Goal: Task Accomplishment & Management: Manage account settings

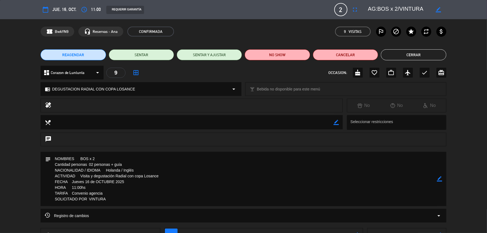
click at [410, 53] on button "Cerrar" at bounding box center [413, 54] width 65 height 11
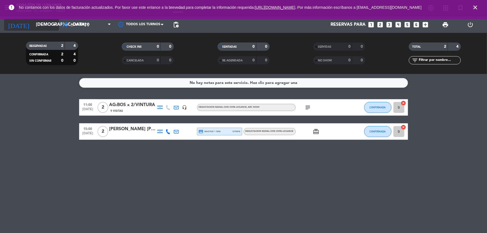
click at [44, 25] on input "[DEMOGRAPHIC_DATA] [DATE]" at bounding box center [62, 24] width 58 height 11
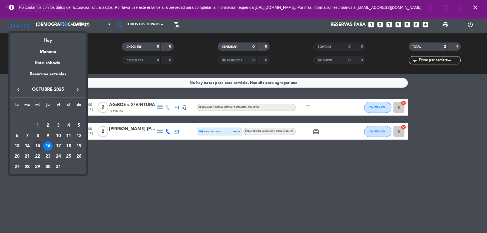
click at [39, 144] on div "15" at bounding box center [37, 145] width 9 height 9
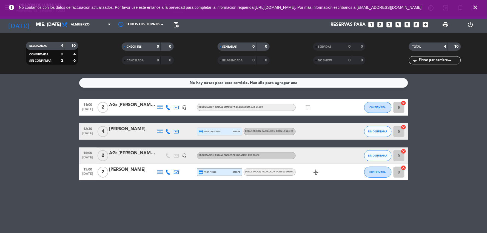
click at [134, 104] on div "AG: [PERSON_NAME]/[PERSON_NAME]" at bounding box center [132, 104] width 47 height 7
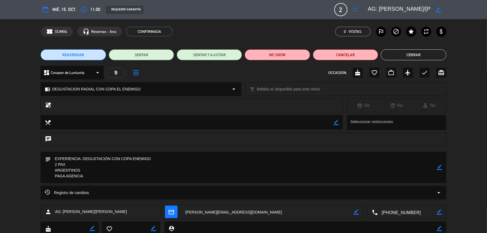
click at [438, 53] on button "Cerrar" at bounding box center [413, 54] width 65 height 11
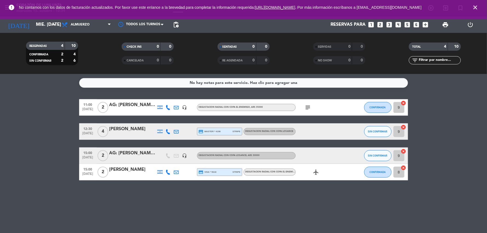
click at [130, 129] on div "[PERSON_NAME]" at bounding box center [132, 128] width 47 height 7
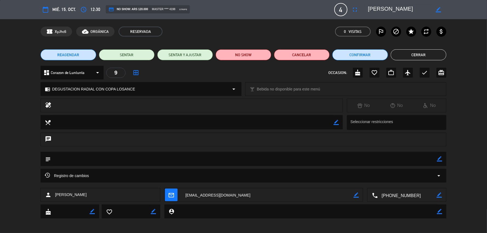
click at [415, 61] on div "REAGENDAR SENTAR SENTAR Y AJUSTAR NO SHOW Cancelar Confirmar Cerrar" at bounding box center [243, 55] width 487 height 22
click at [413, 51] on button "Cerrar" at bounding box center [419, 54] width 56 height 11
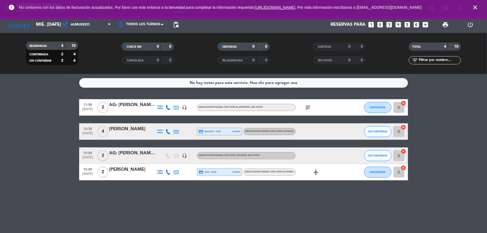
click at [133, 101] on div "AG: [PERSON_NAME]/[PERSON_NAME]" at bounding box center [132, 104] width 47 height 7
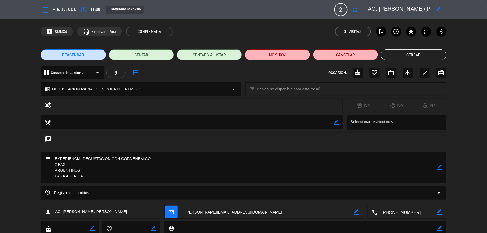
drag, startPoint x: 422, startPoint y: 56, endPoint x: 416, endPoint y: 57, distance: 6.4
click at [421, 56] on button "Cerrar" at bounding box center [413, 54] width 65 height 11
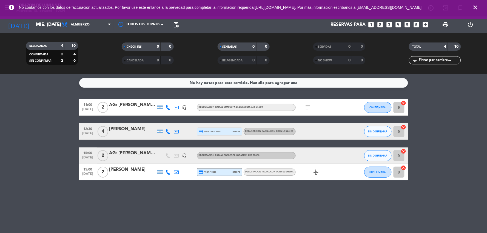
click at [141, 105] on div "AG: [PERSON_NAME]/[PERSON_NAME]" at bounding box center [132, 104] width 47 height 7
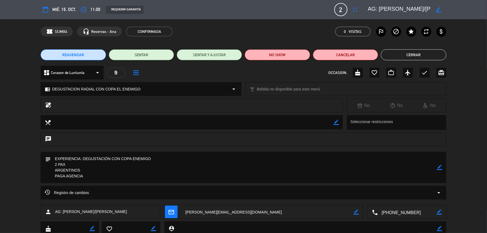
click at [422, 45] on div "REAGENDAR SENTAR SENTAR Y AJUSTAR NO SHOW Cancelar Cerrar" at bounding box center [243, 55] width 487 height 22
click at [415, 56] on button "Cerrar" at bounding box center [413, 54] width 65 height 11
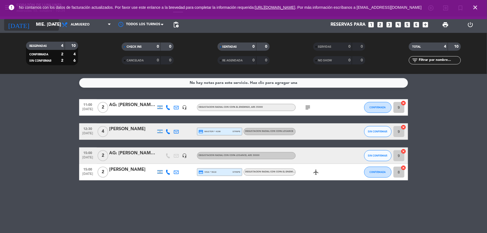
click at [52, 22] on icon "arrow_drop_down" at bounding box center [54, 24] width 7 height 7
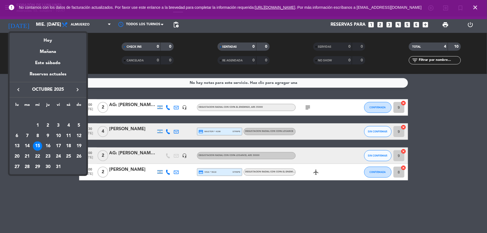
click at [188, 197] on div at bounding box center [243, 116] width 487 height 233
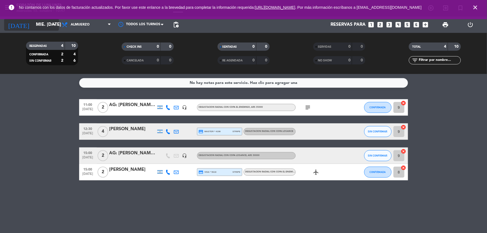
click at [48, 21] on input "mié. [DATE]" at bounding box center [62, 24] width 58 height 11
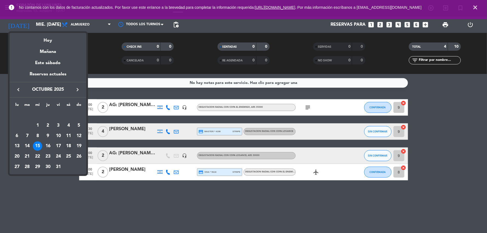
click at [70, 144] on div "18" at bounding box center [68, 145] width 9 height 9
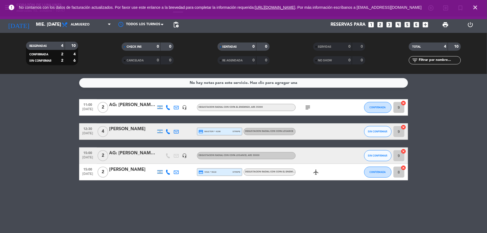
type input "sáb. [DATE]"
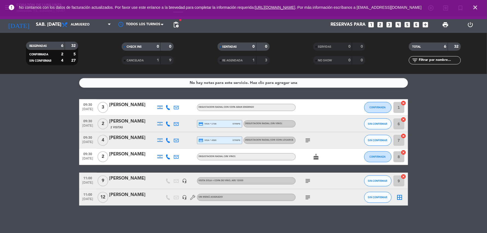
click at [381, 23] on icon "looks_two" at bounding box center [380, 24] width 7 height 7
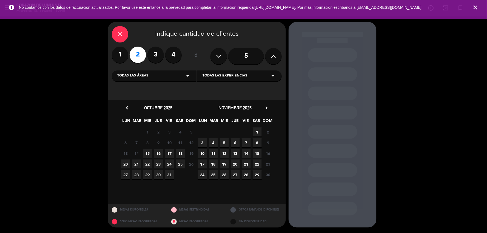
click at [179, 154] on span "18" at bounding box center [180, 153] width 9 height 9
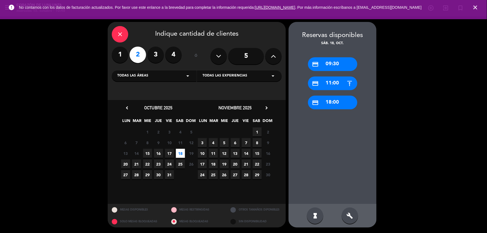
click at [335, 63] on div "credit_card 09:30" at bounding box center [332, 64] width 49 height 14
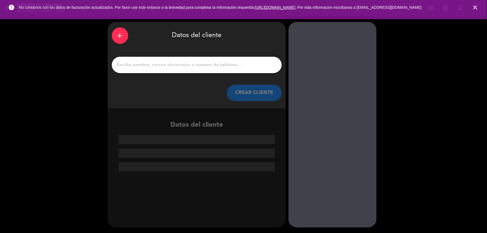
click at [200, 62] on input "1" at bounding box center [197, 65] width 162 height 8
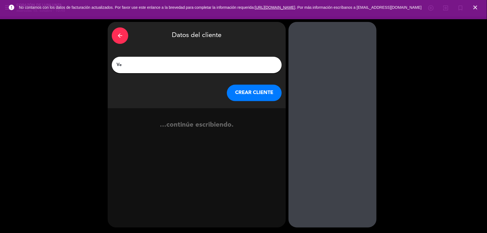
type input "V"
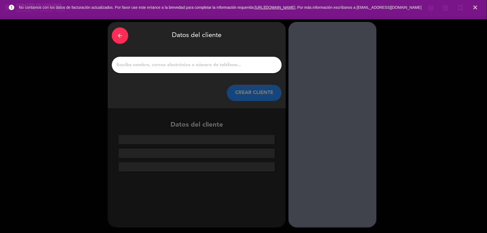
paste input "[PERSON_NAME]"
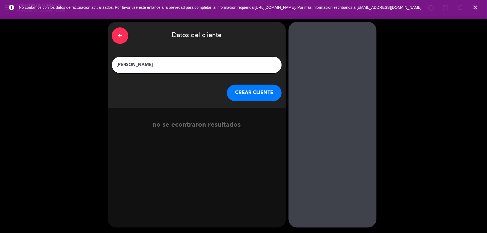
type input "[PERSON_NAME]"
click at [253, 95] on button "CREAR CLIENTE" at bounding box center [254, 93] width 55 height 16
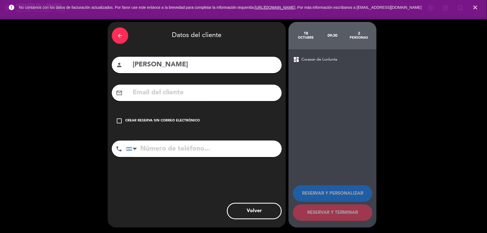
click at [124, 123] on div "check_box_outline_blank Crear reserva sin correo electrónico" at bounding box center [197, 121] width 170 height 16
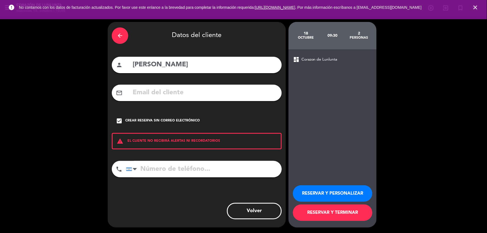
click at [330, 190] on button "RESERVAR Y PERSONALIZAR" at bounding box center [332, 193] width 79 height 16
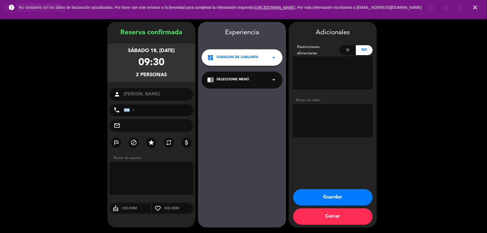
click at [248, 84] on div "chrome_reader_mode Seleccione Menú arrow_drop_down" at bounding box center [242, 80] width 81 height 16
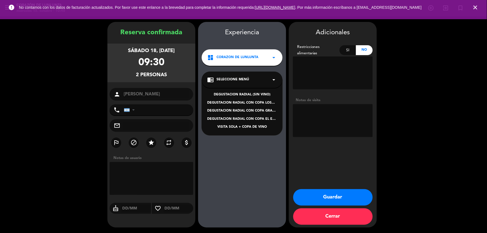
click at [249, 102] on div "DEGUSTACION RADIAL CON COPA LOSANCE" at bounding box center [242, 102] width 70 height 5
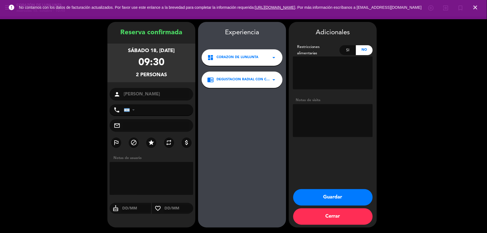
click at [330, 113] on textarea at bounding box center [333, 120] width 80 height 33
click at [329, 80] on textarea at bounding box center [333, 72] width 80 height 33
click at [326, 117] on textarea at bounding box center [333, 120] width 80 height 33
type textarea "2x1 promo"
click at [349, 198] on button "Guardar" at bounding box center [332, 197] width 79 height 16
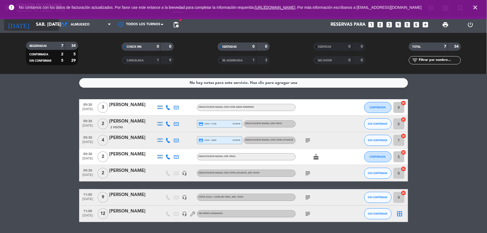
click at [43, 23] on input "sáb. [DATE]" at bounding box center [62, 24] width 58 height 11
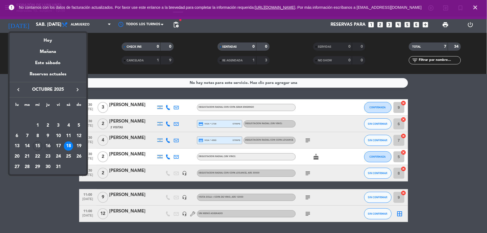
click at [50, 145] on div "16" at bounding box center [47, 145] width 9 height 9
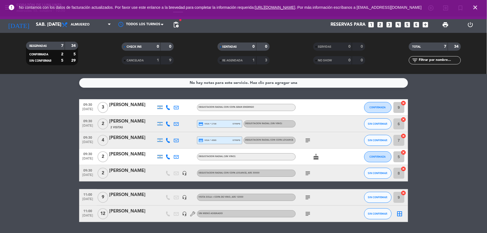
type input "[DEMOGRAPHIC_DATA] [DATE]"
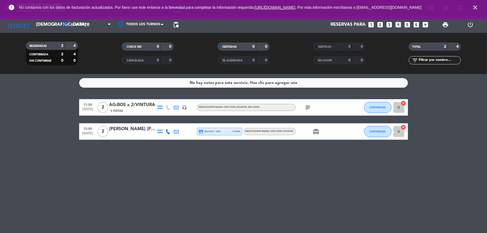
click at [380, 25] on icon "looks_two" at bounding box center [380, 24] width 7 height 7
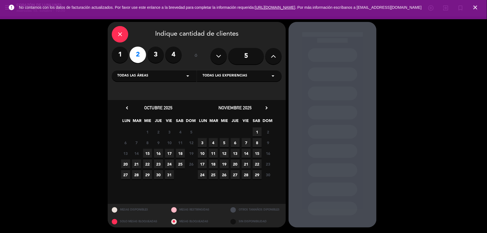
click at [160, 153] on span "16" at bounding box center [158, 153] width 9 height 9
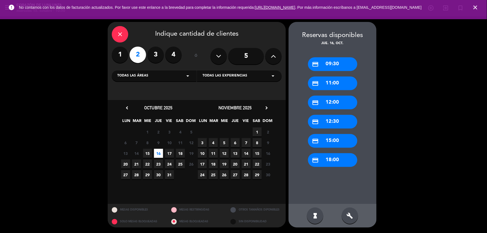
click at [342, 136] on div "credit_card 15:00" at bounding box center [332, 141] width 49 height 14
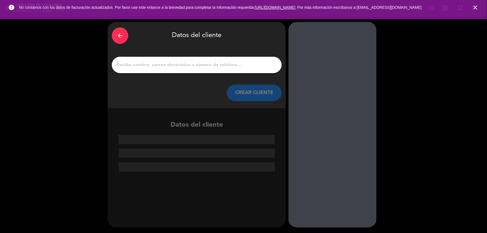
paste input "N"
click at [151, 65] on input "1" at bounding box center [197, 65] width 162 height 8
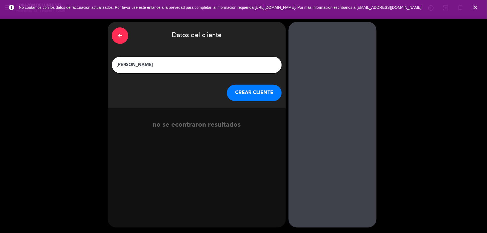
type input "[PERSON_NAME]"
click at [249, 92] on button "CREAR CLIENTE" at bounding box center [254, 93] width 55 height 16
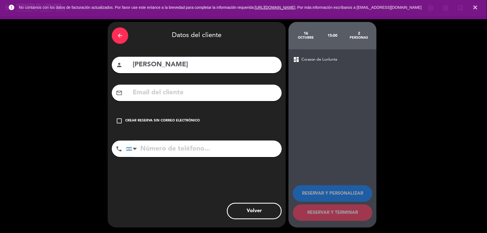
click at [119, 120] on icon "check_box_outline_blank" at bounding box center [119, 121] width 7 height 7
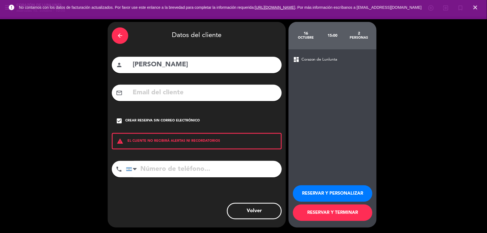
drag, startPoint x: 318, startPoint y: 62, endPoint x: 318, endPoint y: 58, distance: 3.8
click at [318, 59] on span "Corazon de Lunlunta" at bounding box center [319, 59] width 36 height 6
click at [340, 191] on button "RESERVAR Y PERSONALIZAR" at bounding box center [332, 193] width 79 height 16
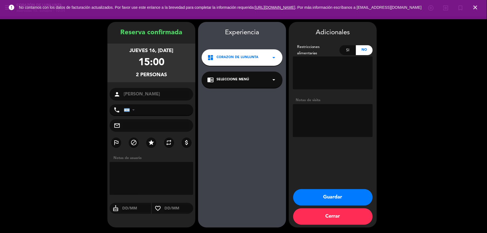
click at [263, 55] on div "dashboard Corazon de Lunlunta arrow_drop_down" at bounding box center [242, 57] width 81 height 16
click at [261, 55] on div "dashboard Corazon de Lunlunta arrow_drop_down" at bounding box center [242, 57] width 81 height 16
click at [261, 78] on div "chrome_reader_mode Seleccione Menú arrow_drop_down" at bounding box center [242, 80] width 81 height 16
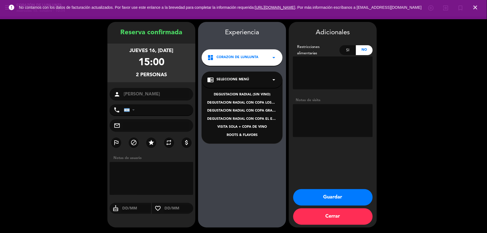
click at [255, 103] on div "DEGUSTACION RADIAL CON COPA LOSANCE" at bounding box center [242, 102] width 70 height 5
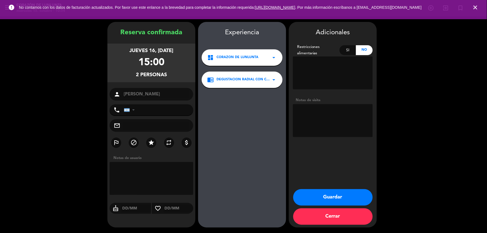
click at [314, 193] on button "Guardar" at bounding box center [332, 197] width 79 height 16
click at [313, 198] on button "Guardar" at bounding box center [332, 197] width 79 height 16
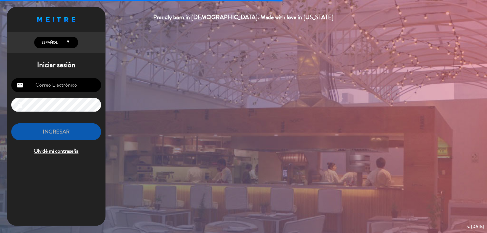
type input "[EMAIL_ADDRESS][DOMAIN_NAME]"
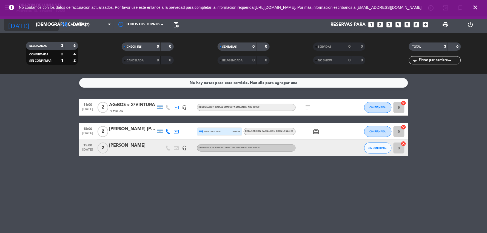
click at [49, 25] on input "[DEMOGRAPHIC_DATA] [DATE]" at bounding box center [62, 24] width 58 height 11
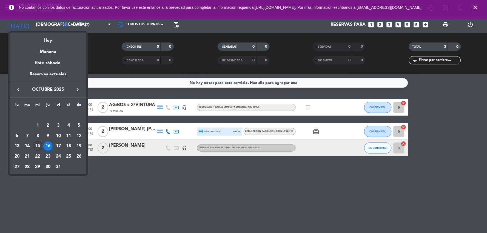
click at [38, 147] on div "15" at bounding box center [37, 145] width 9 height 9
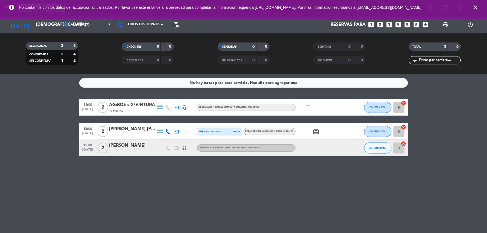
type input "mié. [DATE]"
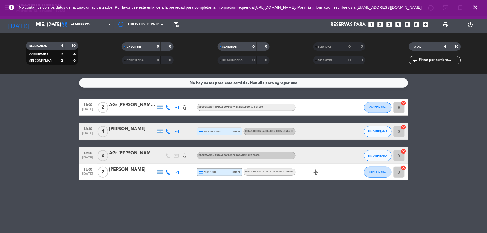
click at [135, 102] on div "AG: [PERSON_NAME]/[PERSON_NAME]" at bounding box center [132, 104] width 47 height 7
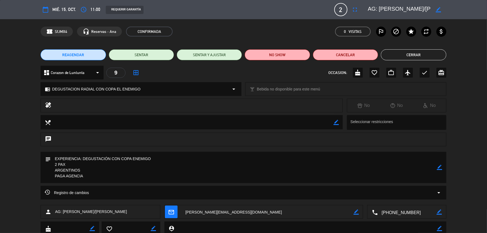
click at [404, 57] on button "Cerrar" at bounding box center [413, 54] width 65 height 11
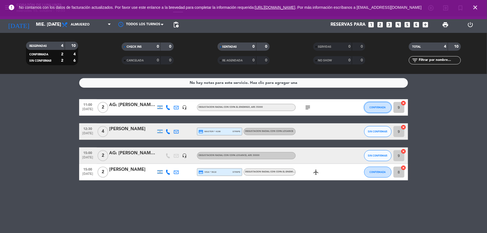
click at [384, 110] on button "CONFIRMADA" at bounding box center [377, 107] width 27 height 11
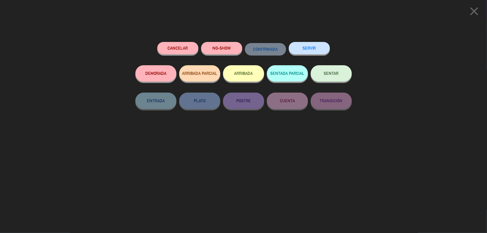
click at [331, 70] on button "SENTAR" at bounding box center [331, 73] width 41 height 16
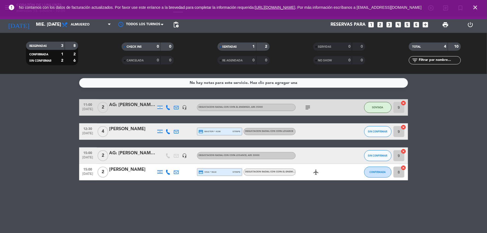
click at [382, 26] on icon "looks_two" at bounding box center [380, 24] width 7 height 7
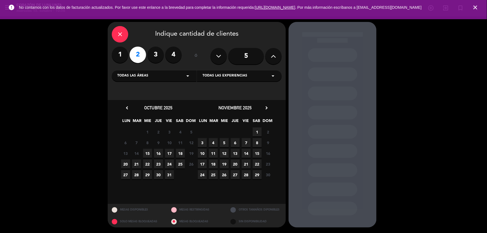
click at [273, 56] on icon at bounding box center [273, 56] width 5 height 8
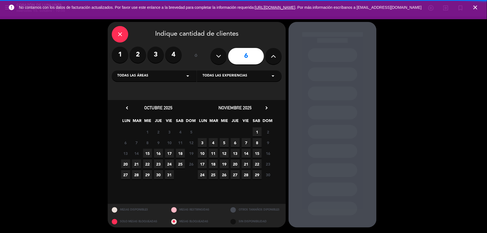
click at [275, 57] on icon at bounding box center [273, 56] width 5 height 8
type input "7"
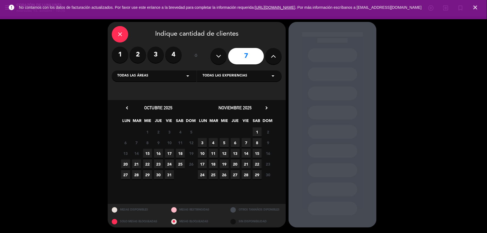
click at [117, 32] on icon "close" at bounding box center [120, 34] width 7 height 7
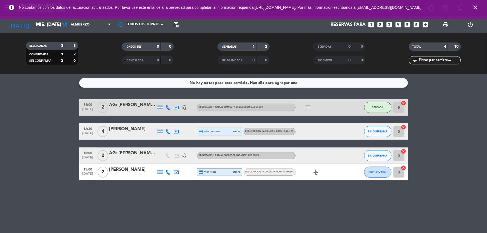
click at [410, 25] on icon "looks_5" at bounding box center [407, 24] width 7 height 7
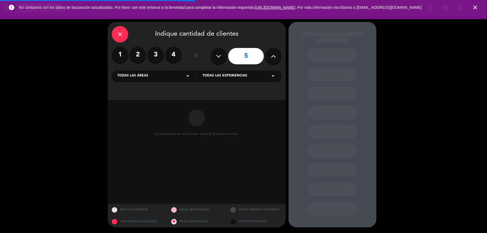
click at [222, 53] on button at bounding box center [218, 56] width 16 height 16
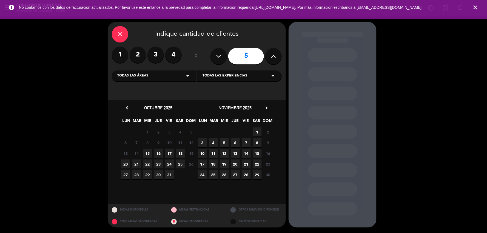
click at [217, 59] on icon at bounding box center [218, 56] width 5 height 8
click at [279, 55] on button at bounding box center [273, 56] width 16 height 16
click at [278, 58] on button at bounding box center [273, 56] width 16 height 16
type input "7"
click at [213, 162] on span "18" at bounding box center [213, 163] width 9 height 9
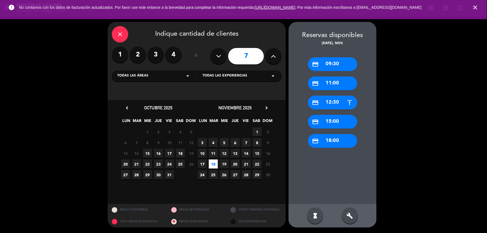
click at [341, 122] on div "credit_card 15:00" at bounding box center [332, 122] width 49 height 14
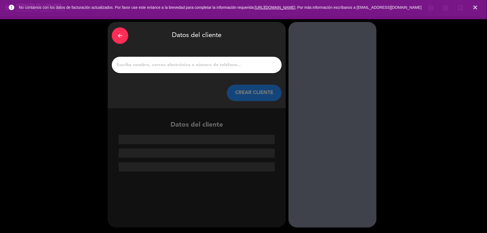
click at [225, 59] on div at bounding box center [197, 65] width 170 height 16
click at [225, 62] on input "1" at bounding box center [197, 65] width 162 height 8
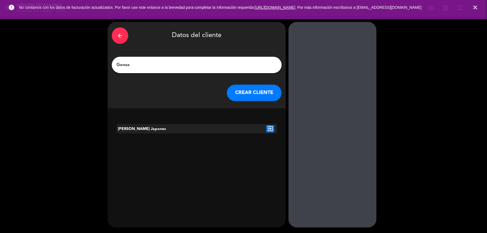
type input "Gonza"
click at [245, 93] on button "CREAR CLIENTE" at bounding box center [254, 93] width 55 height 16
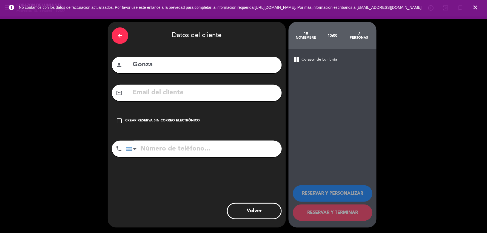
click at [121, 117] on div "check_box_outline_blank Crear reserva sin correo electrónico" at bounding box center [197, 121] width 170 height 16
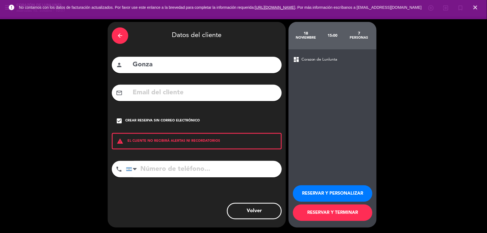
click at [333, 193] on button "RESERVAR Y PERSONALIZAR" at bounding box center [332, 193] width 79 height 16
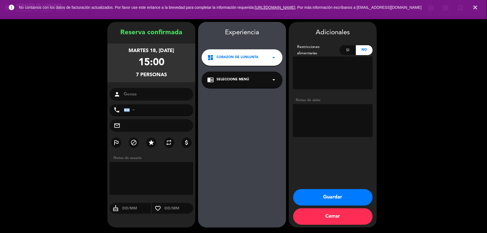
click at [260, 83] on div "chrome_reader_mode Seleccione Menú arrow_drop_down" at bounding box center [242, 80] width 81 height 16
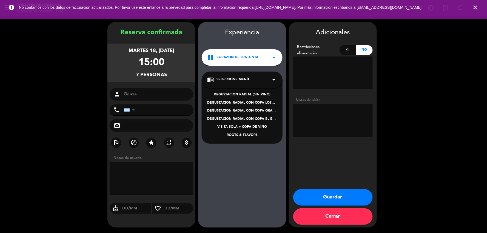
click at [246, 103] on div "DEGUSTACION RADIAL CON COPA LOSANCE" at bounding box center [242, 102] width 70 height 5
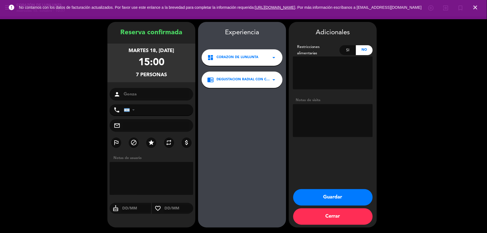
click at [319, 119] on textarea at bounding box center [333, 120] width 80 height 33
click at [318, 72] on textarea at bounding box center [333, 72] width 80 height 33
click at [319, 68] on textarea at bounding box center [333, 72] width 80 height 33
click at [329, 196] on button "Guardar" at bounding box center [332, 197] width 79 height 16
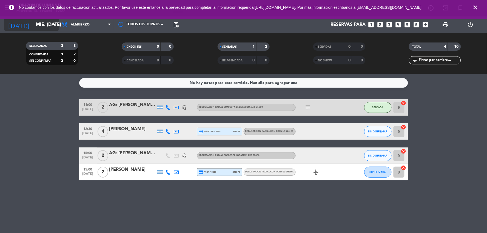
click at [47, 28] on input "mié. [DATE]" at bounding box center [62, 24] width 58 height 11
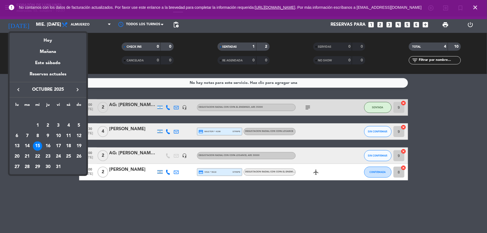
click at [76, 88] on icon "keyboard_arrow_right" at bounding box center [77, 89] width 7 height 7
click at [31, 145] on div "18" at bounding box center [27, 145] width 9 height 9
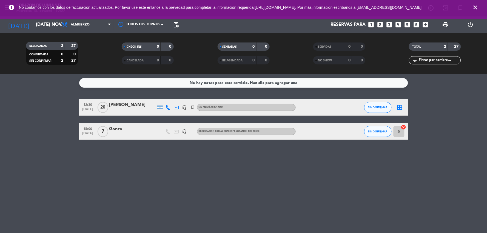
click at [183, 132] on icon "headset_mic" at bounding box center [184, 131] width 5 height 5
click at [114, 128] on div "Gonza" at bounding box center [132, 128] width 47 height 7
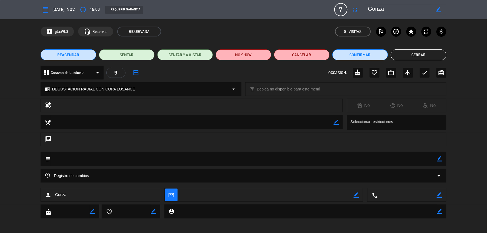
scroll to position [2, 0]
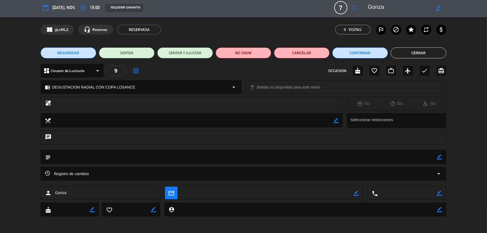
click at [439, 5] on icon "border_color" at bounding box center [438, 7] width 5 height 5
click at [409, 56] on button "Cerrar" at bounding box center [419, 52] width 56 height 11
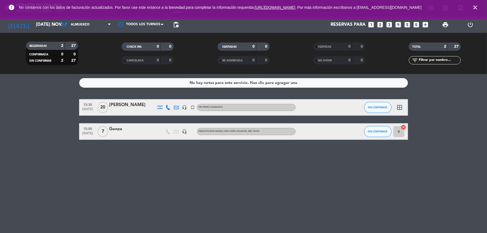
click at [110, 129] on div "Gonza" at bounding box center [132, 128] width 47 height 7
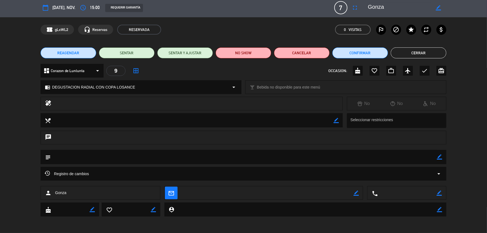
click at [438, 7] on icon "border_color" at bounding box center [438, 7] width 5 height 5
click at [408, 52] on button "Cerrar" at bounding box center [419, 52] width 56 height 11
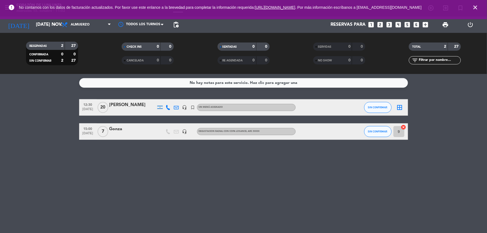
click at [392, 132] on div "9 cancel" at bounding box center [400, 131] width 16 height 16
click at [387, 132] on span "SIN CONFIRMAR" at bounding box center [377, 131] width 19 height 3
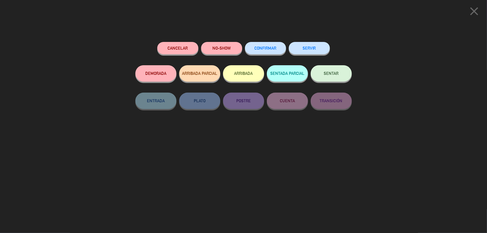
click at [179, 44] on button "Cancelar" at bounding box center [177, 48] width 41 height 12
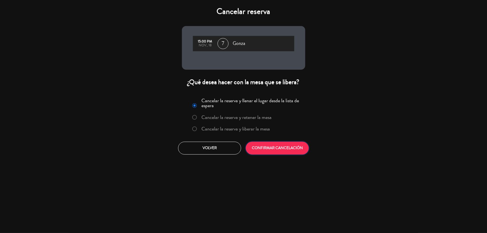
click at [272, 149] on button "CONFIRMAR CANCELACIÓN" at bounding box center [277, 148] width 63 height 13
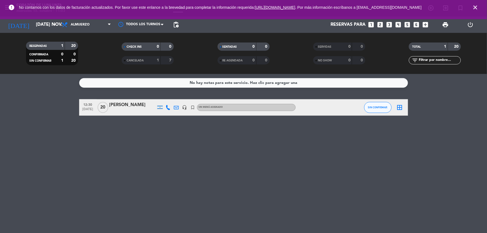
click at [169, 143] on div "No hay notas para este servicio. Haz clic para agregar una 12:30 nov. 18 20 Jav…" at bounding box center [243, 153] width 487 height 159
click at [48, 23] on input "mar. 18 nov." at bounding box center [62, 24] width 58 height 11
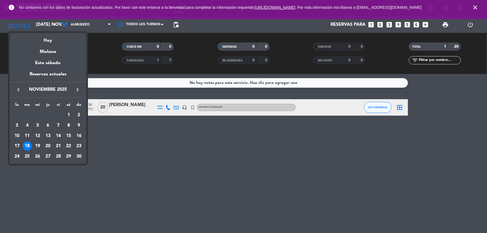
click at [20, 89] on icon "keyboard_arrow_left" at bounding box center [18, 89] width 7 height 7
click at [36, 143] on div "15" at bounding box center [37, 145] width 9 height 9
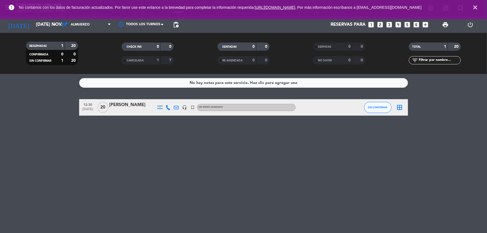
type input "mié. [DATE]"
